Goal: Task Accomplishment & Management: Manage account settings

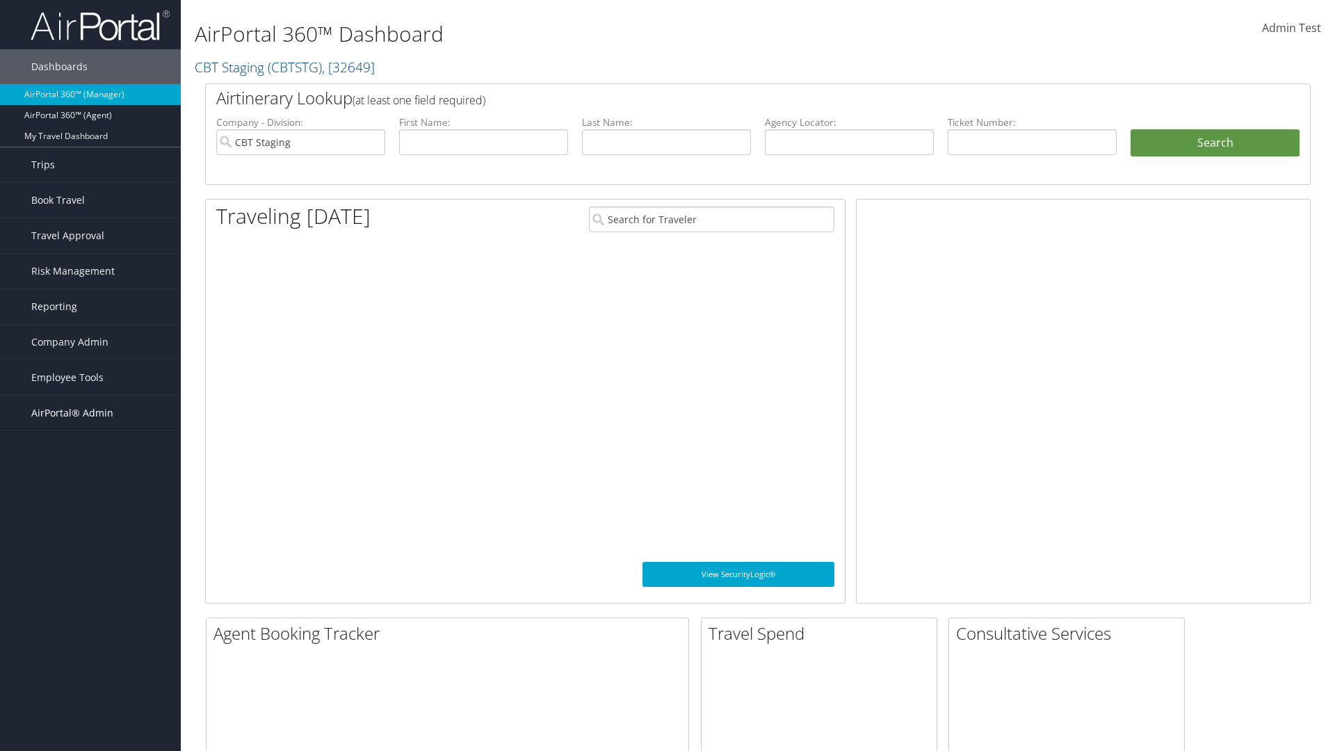
click at [90, 413] on span "AirPortal® Admin" at bounding box center [72, 413] width 82 height 35
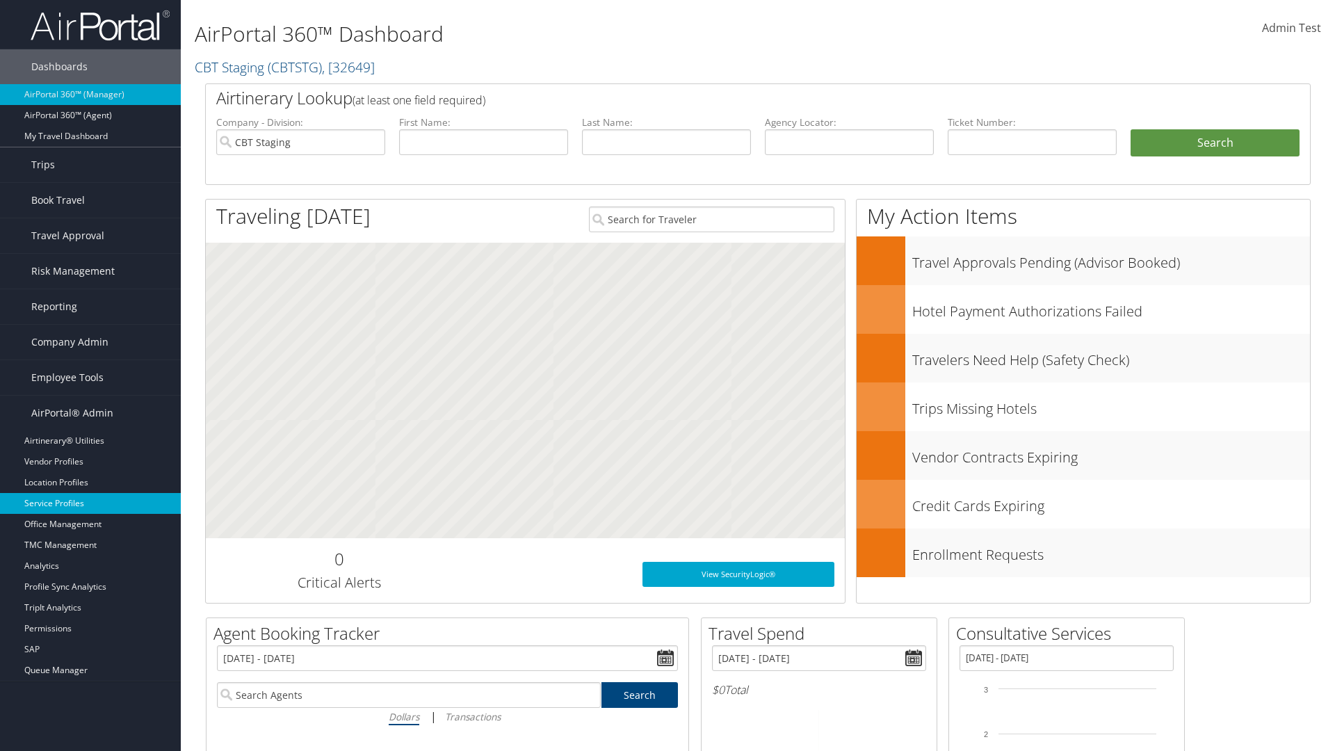
click at [90, 503] on link "Service Profiles" at bounding box center [90, 503] width 181 height 21
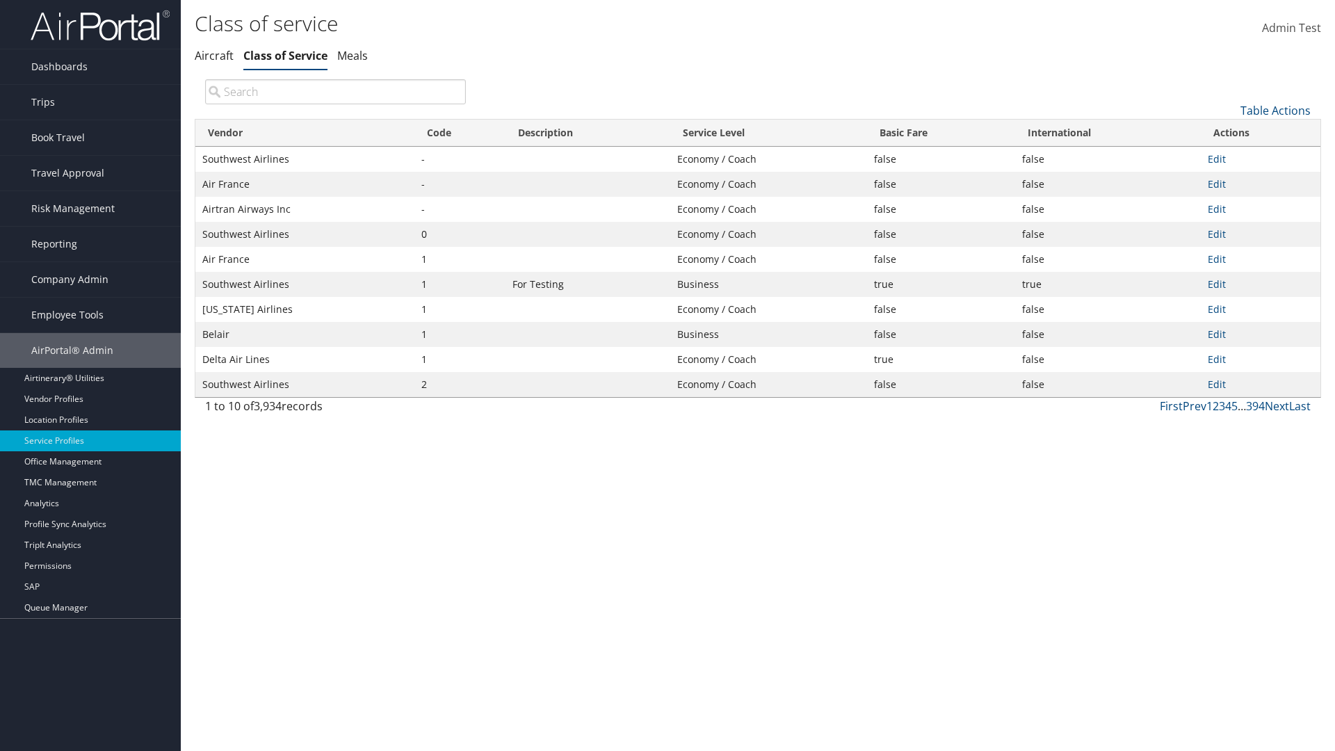
click at [460, 133] on th "Code" at bounding box center [459, 133] width 91 height 27
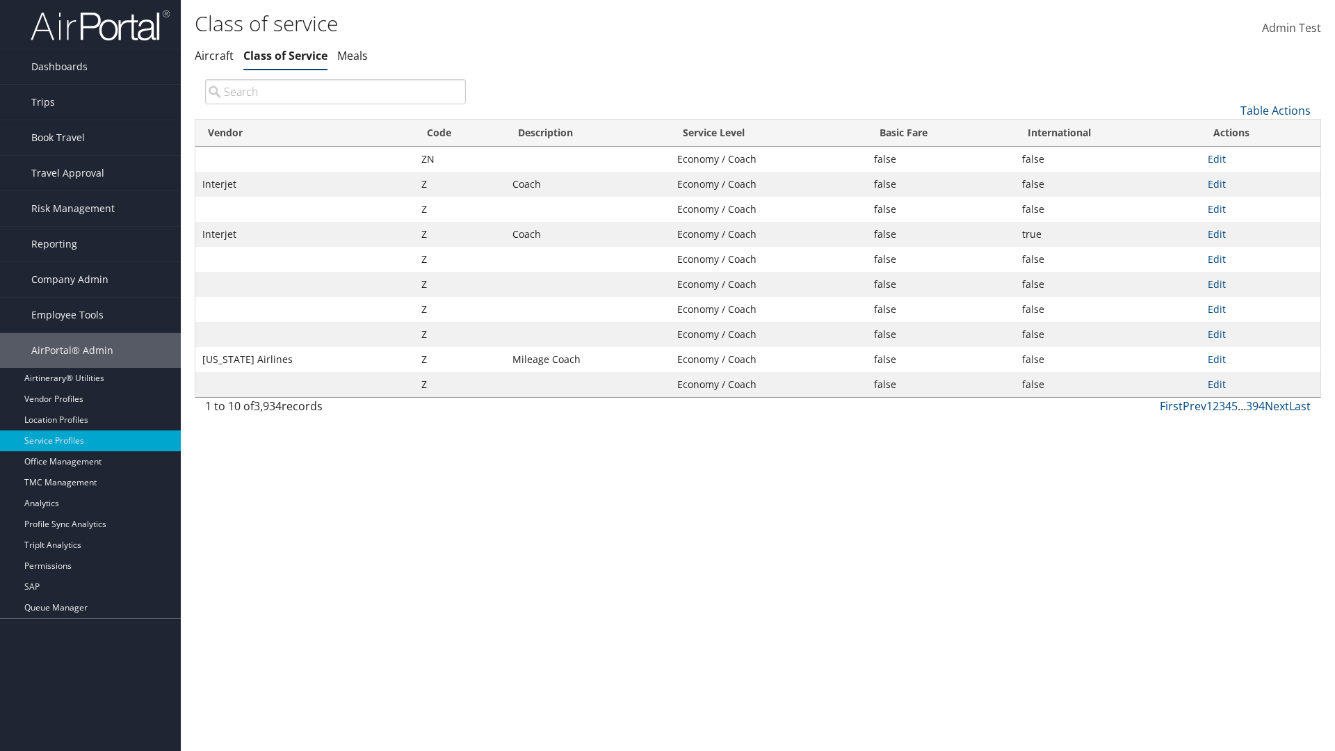
click at [460, 133] on th "Code" at bounding box center [459, 133] width 91 height 27
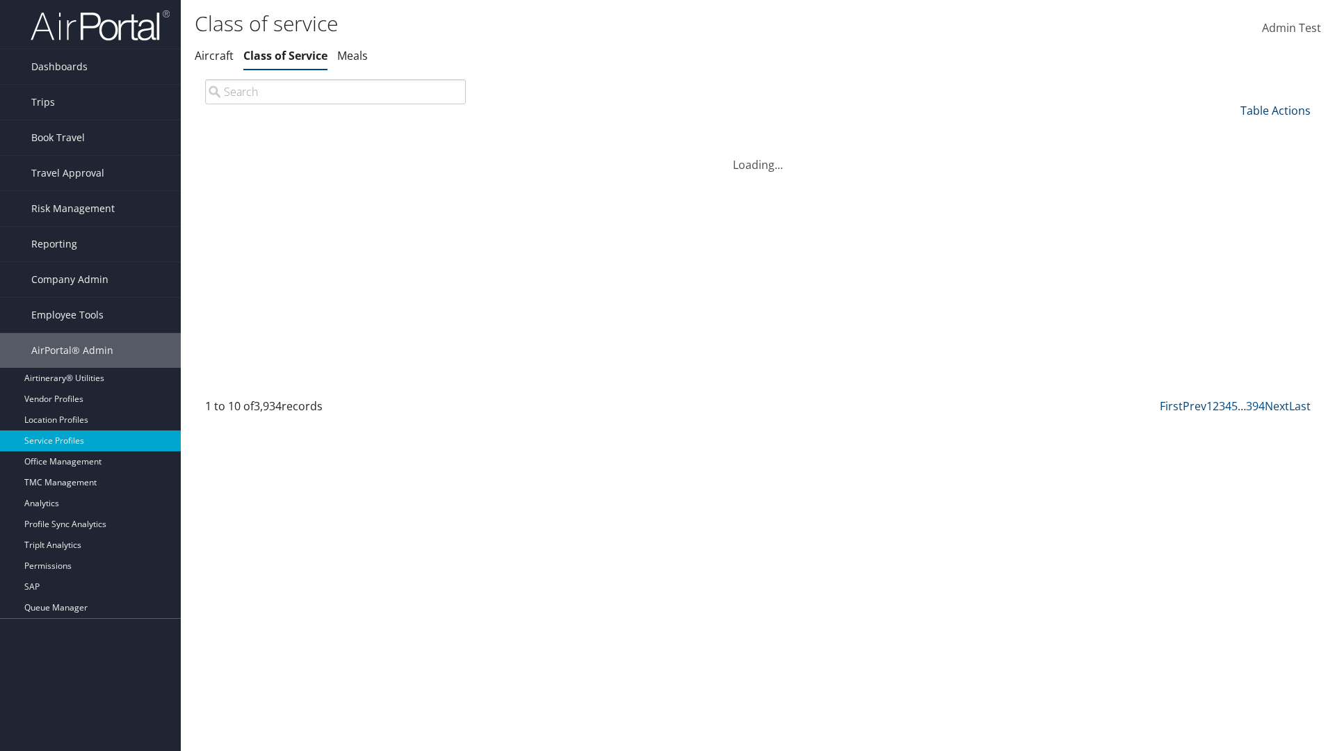
click at [1275, 110] on link "Table Actions" at bounding box center [1275, 110] width 70 height 15
click at [1229, 156] on link "25" at bounding box center [1229, 157] width 183 height 24
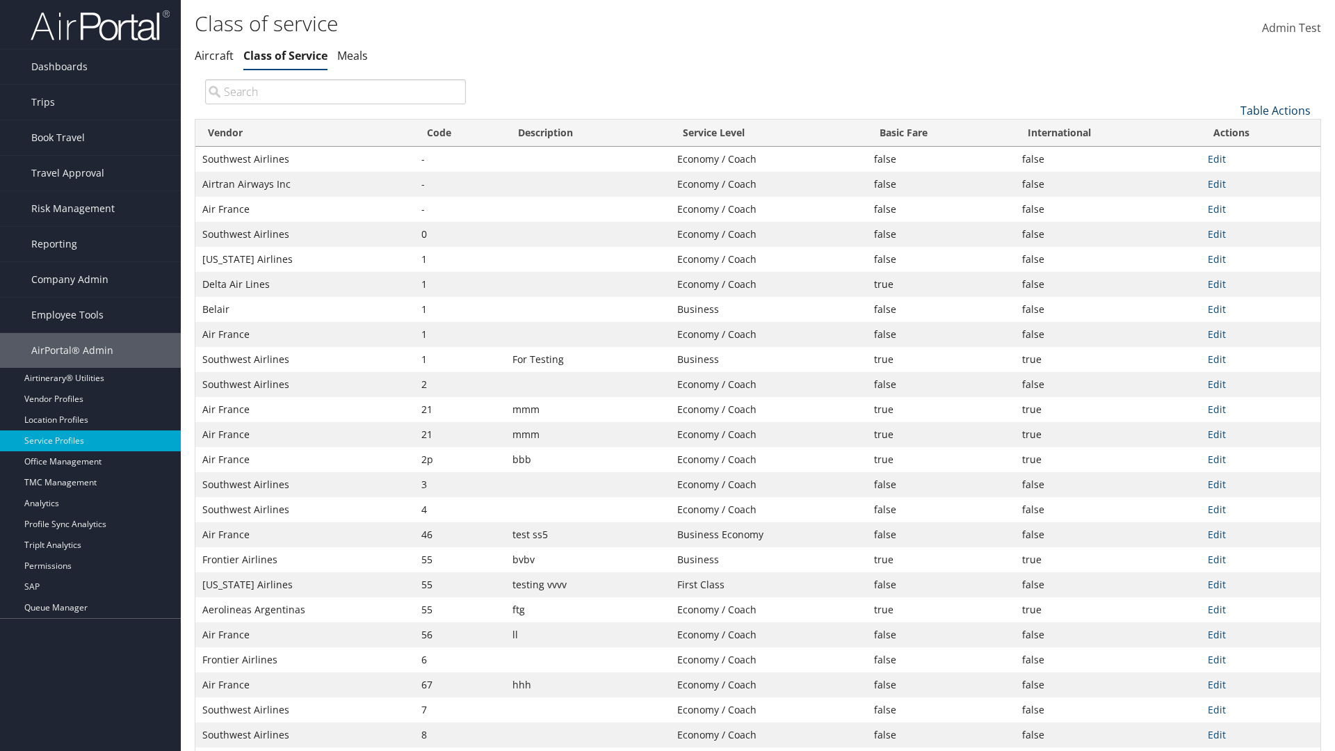
click at [1275, 110] on link "Table Actions" at bounding box center [1275, 110] width 70 height 15
click at [1229, 202] on link "Page Length" at bounding box center [1229, 203] width 183 height 24
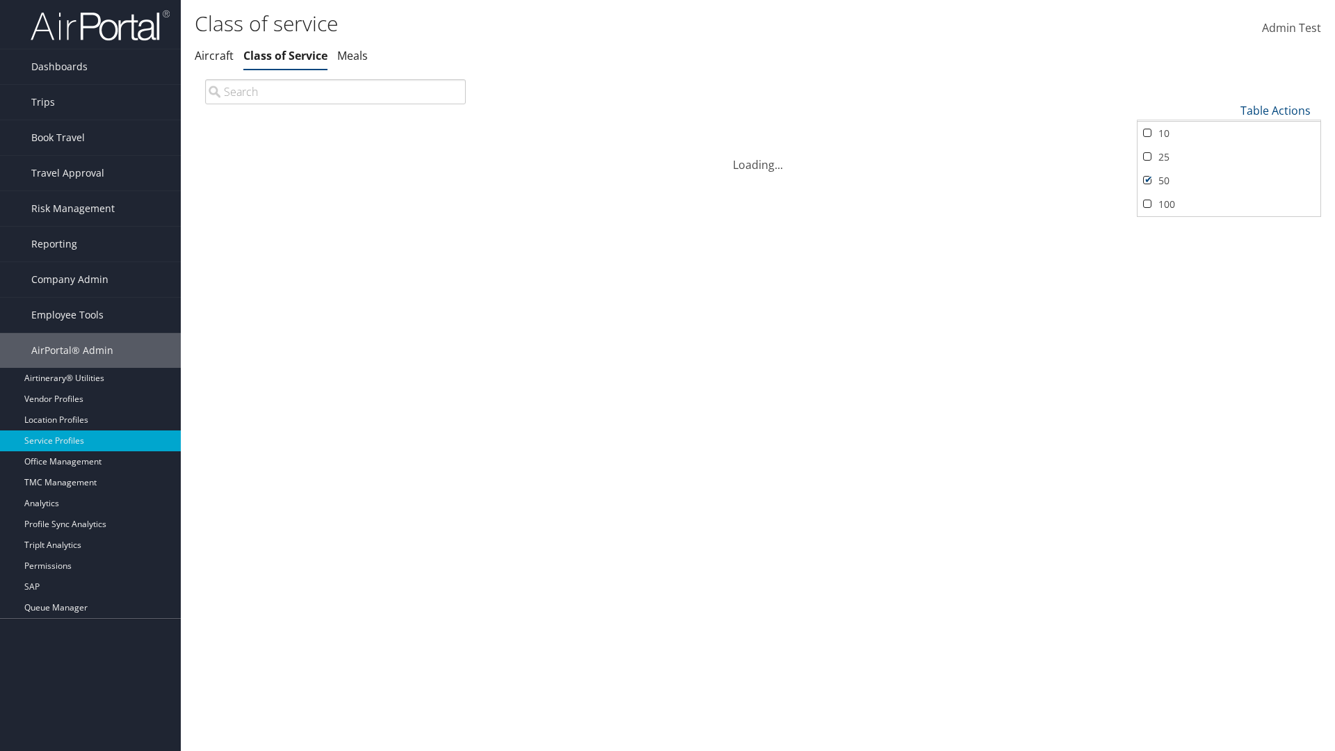
scroll to position [46, 0]
